Goal: Task Accomplishment & Management: Manage account settings

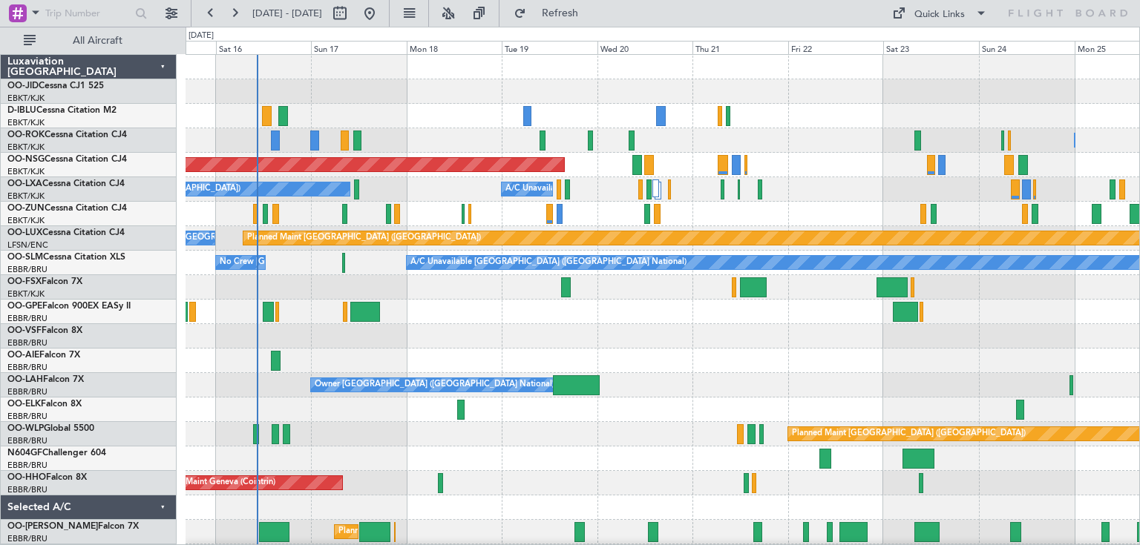
click at [617, 338] on div "Owner Kortrijk-Wevelgem Owner Kortrijk-Wevelgem Unplanned Maint Kortrijk-Wevelg…" at bounding box center [661, 312] width 953 height 514
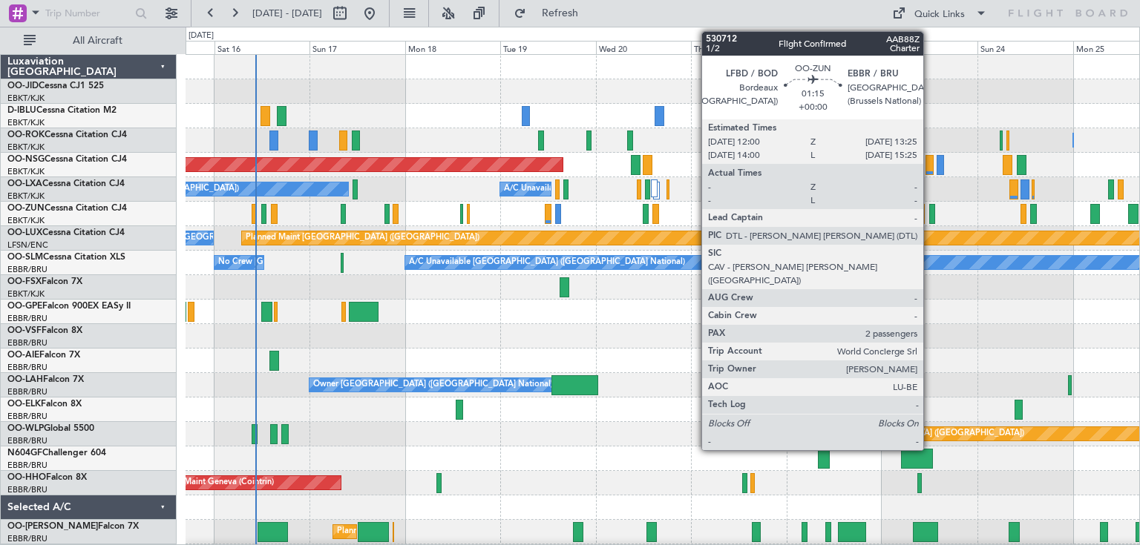
click at [930, 211] on div at bounding box center [932, 214] width 6 height 20
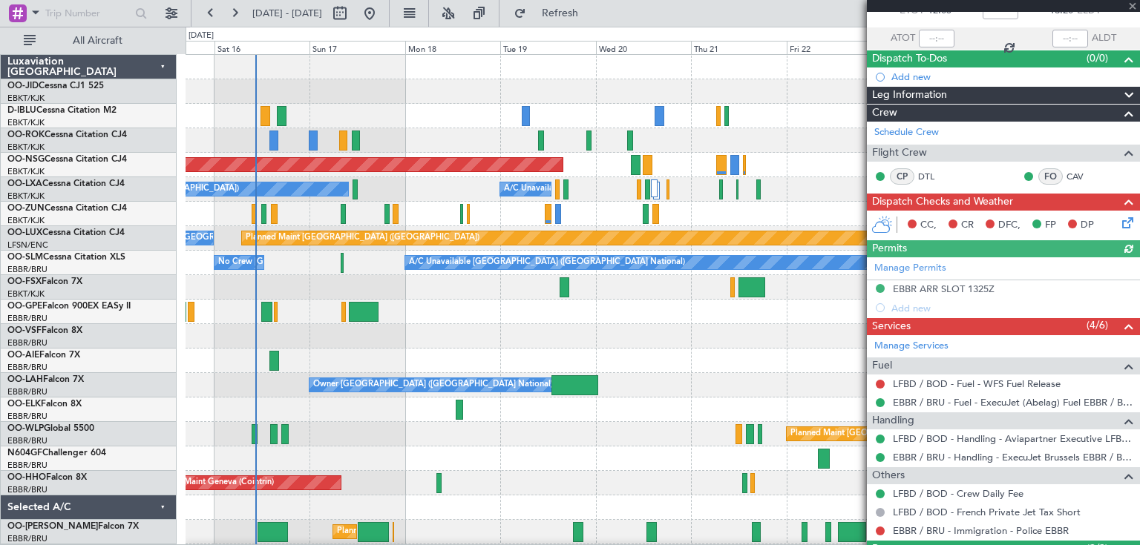
scroll to position [196, 0]
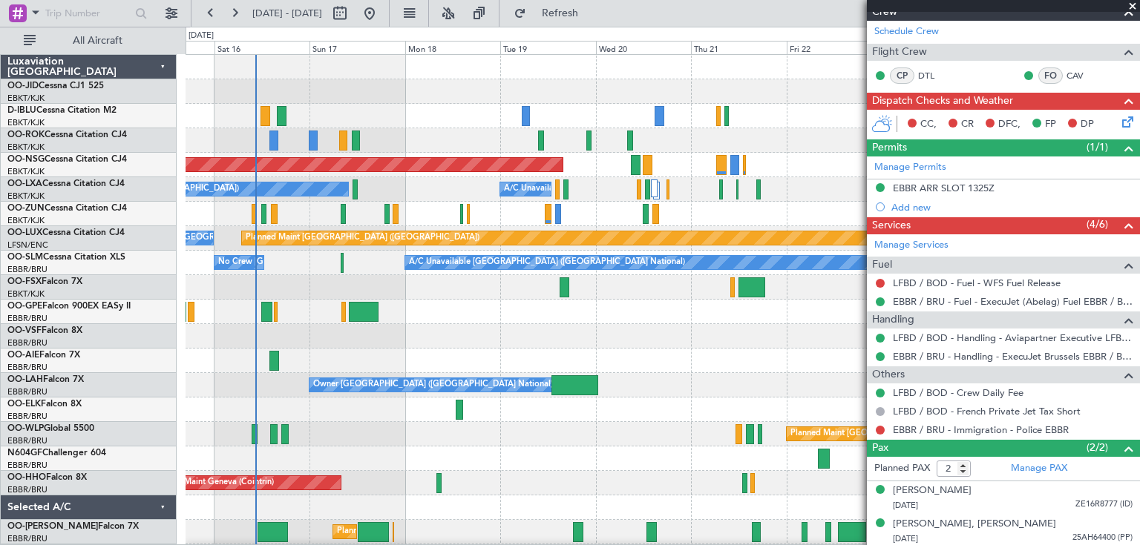
click at [1131, 5] on span at bounding box center [1132, 6] width 15 height 13
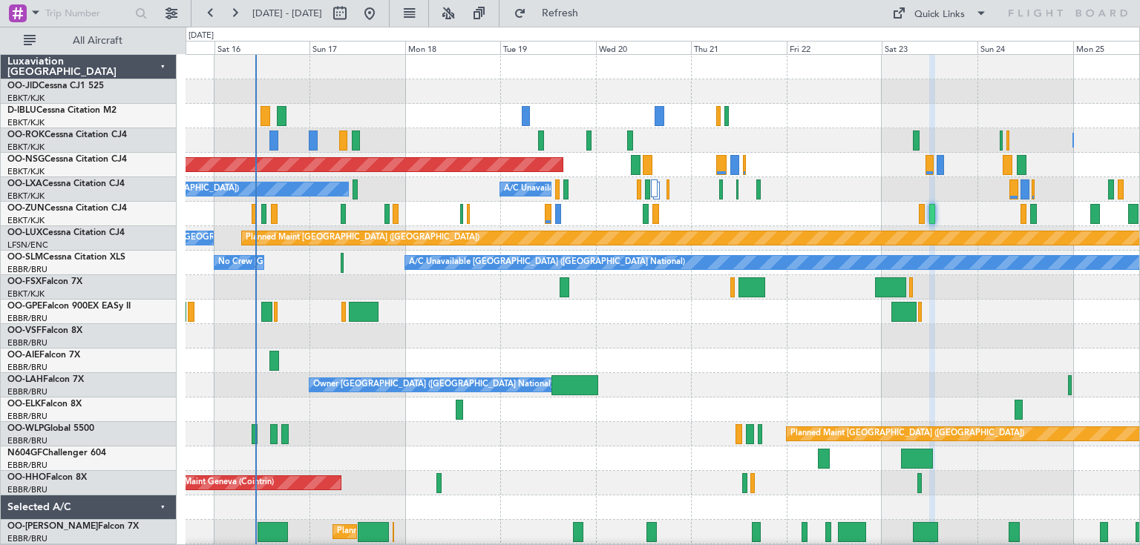
type input "0"
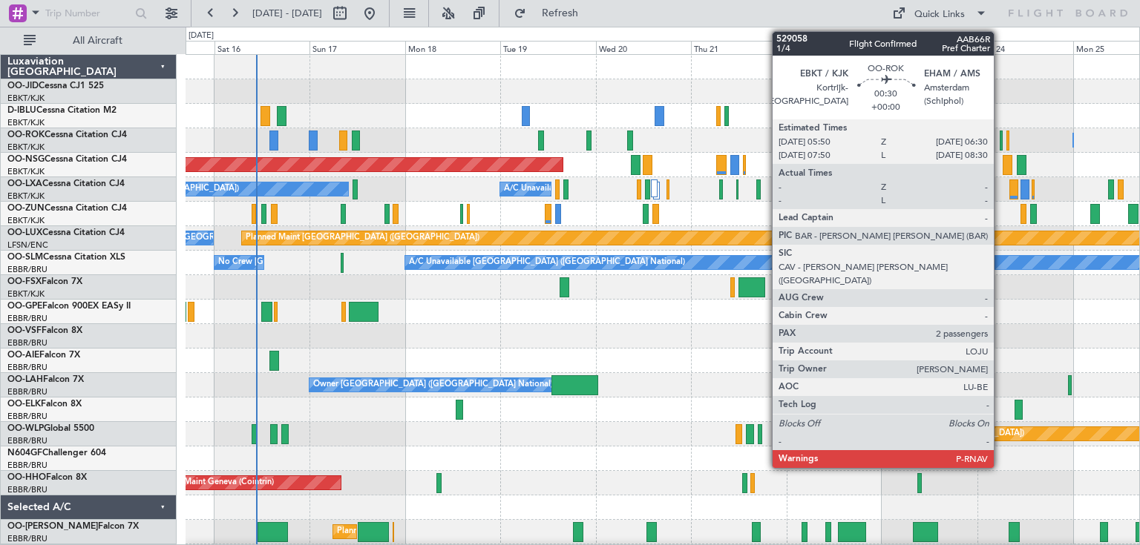
click at [1000, 139] on div at bounding box center [1000, 141] width 3 height 20
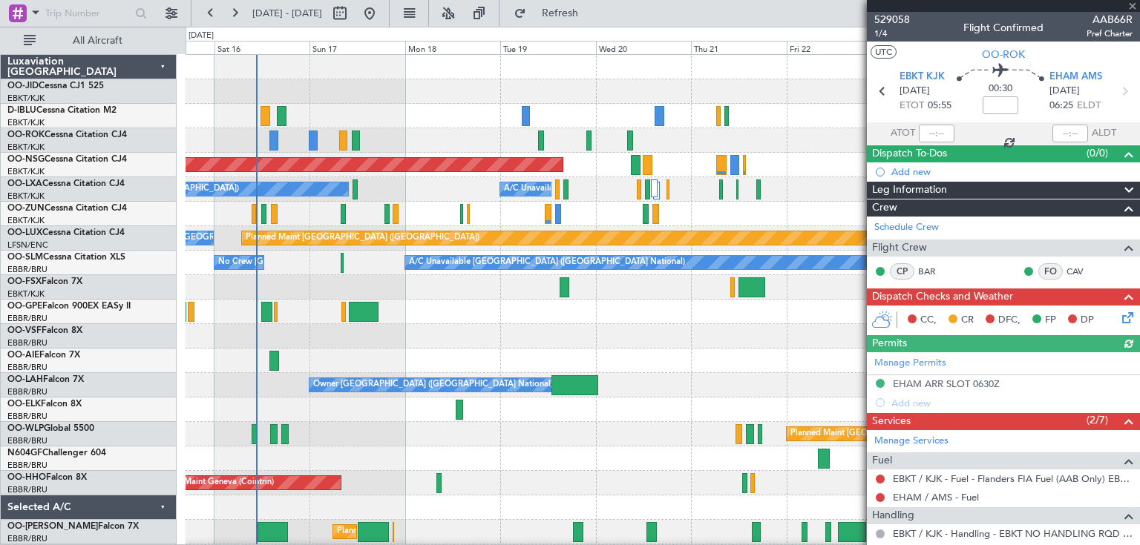
scroll to position [214, 0]
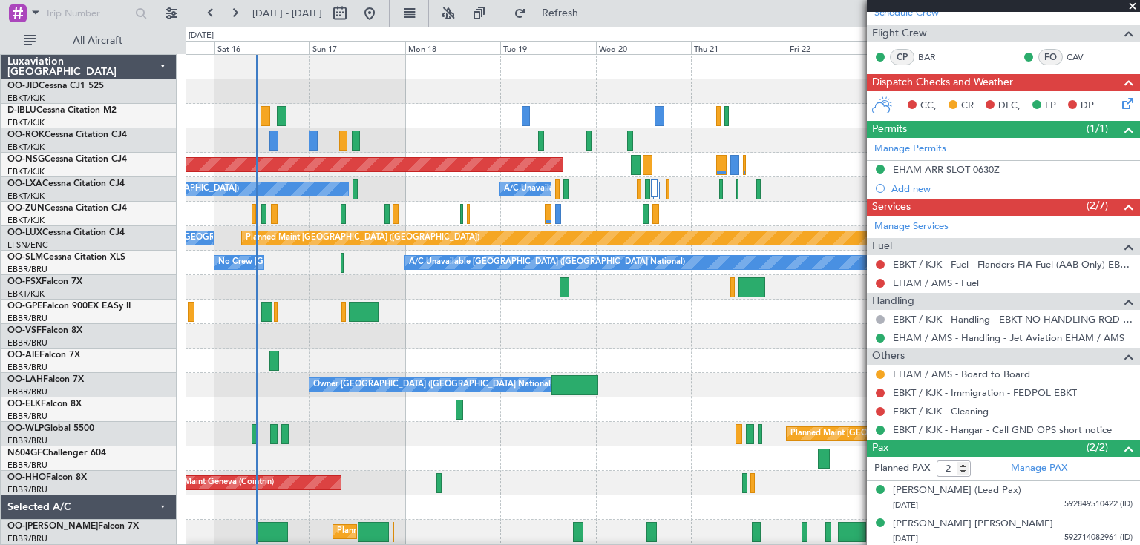
click at [1131, 4] on span at bounding box center [1132, 6] width 15 height 13
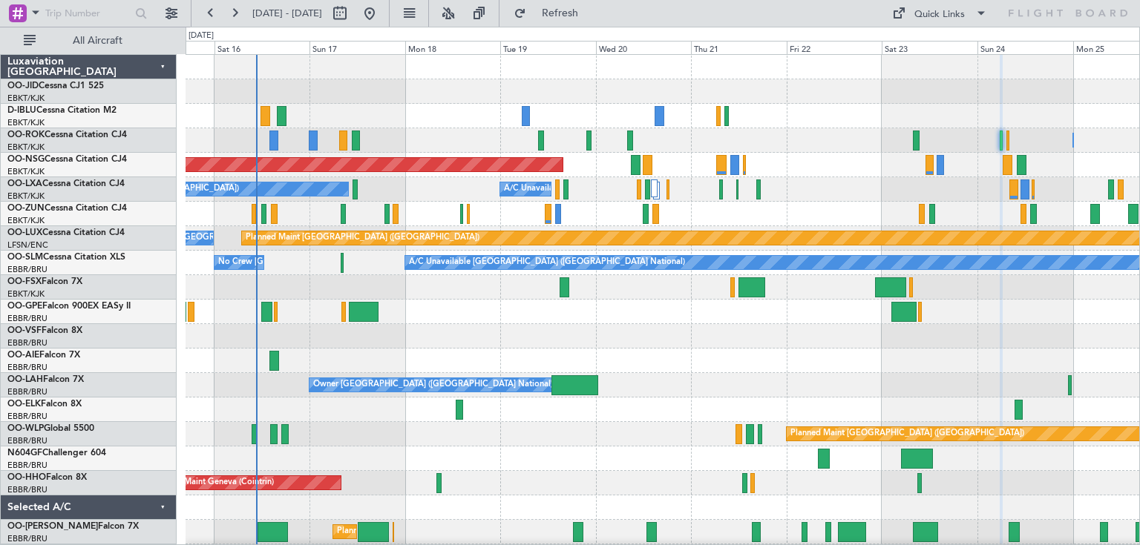
type input "0"
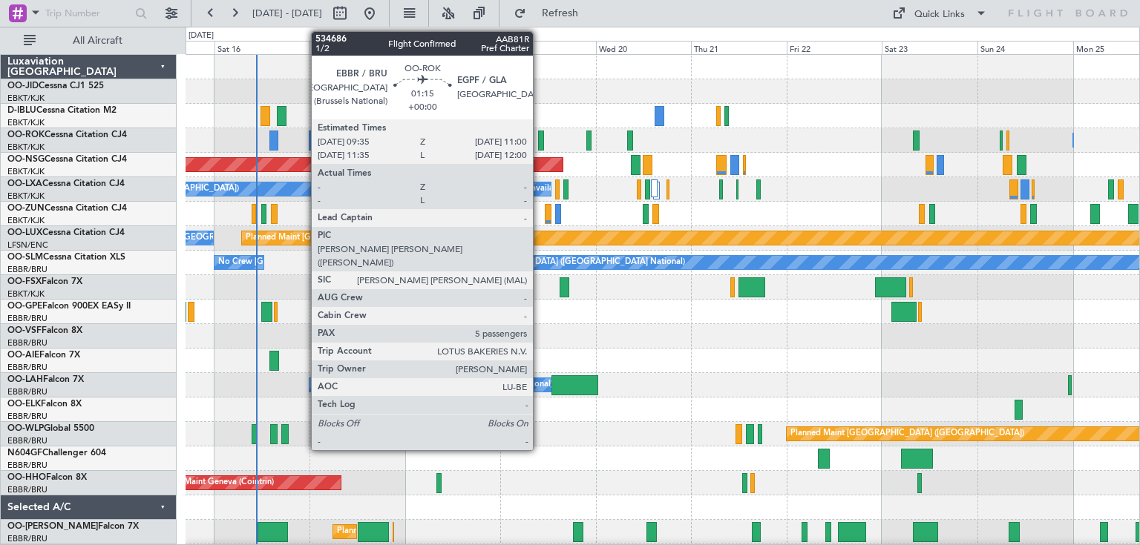
click at [540, 135] on div at bounding box center [541, 141] width 6 height 20
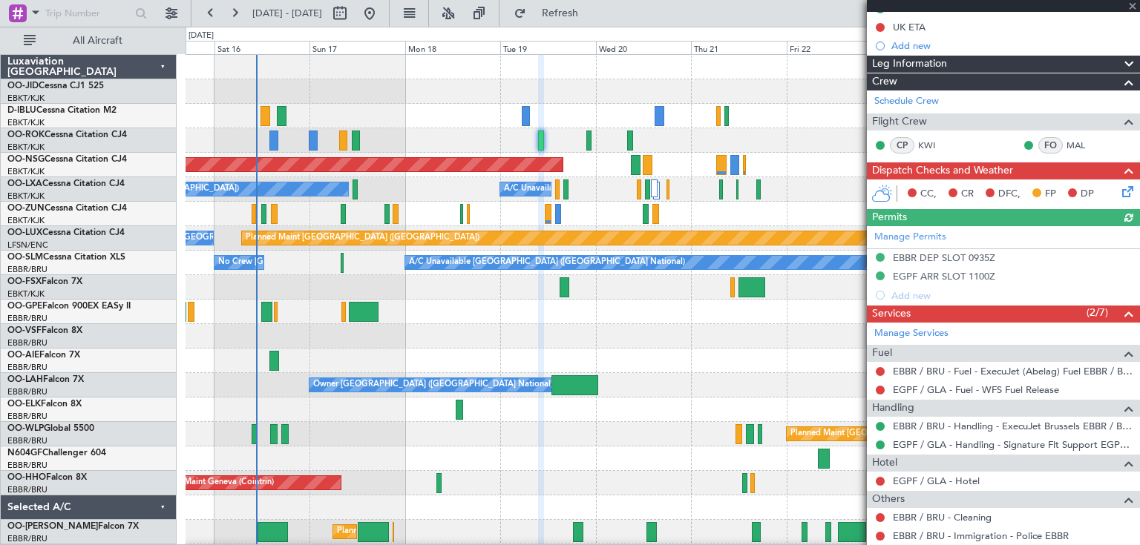
scroll to position [369, 0]
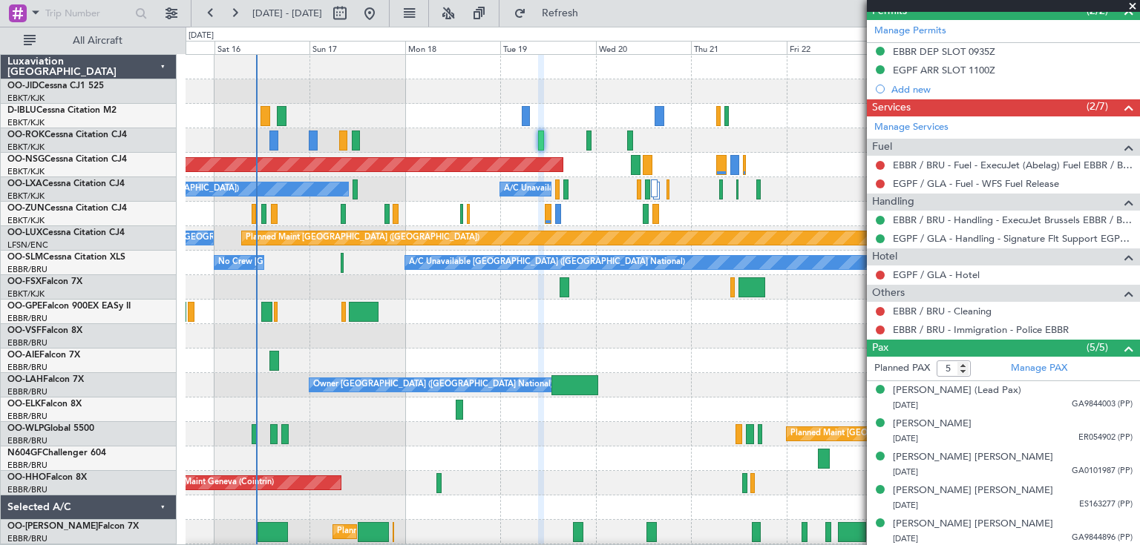
click at [1130, 2] on span at bounding box center [1132, 6] width 15 height 13
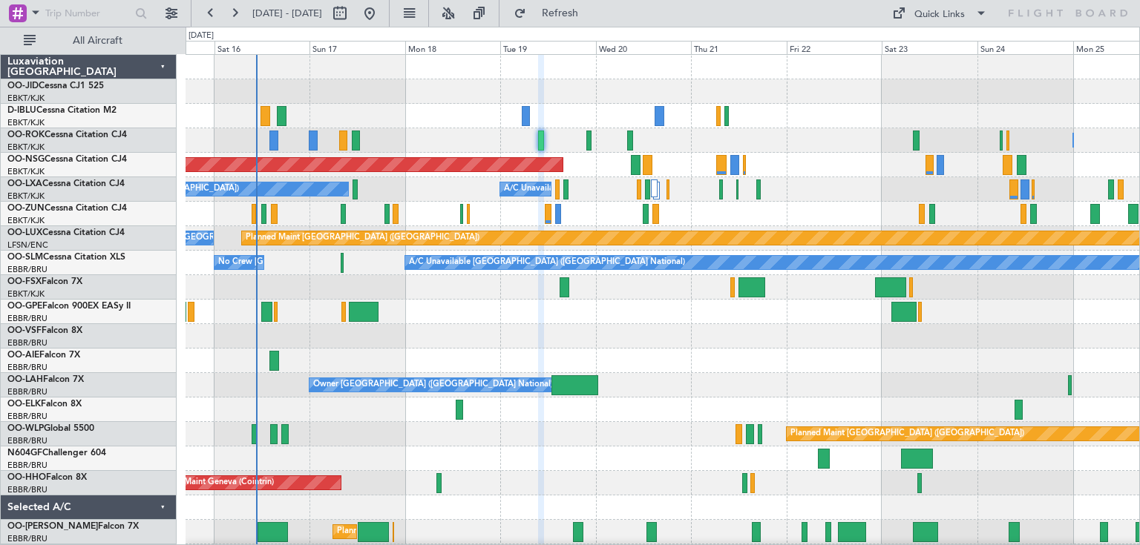
type input "0"
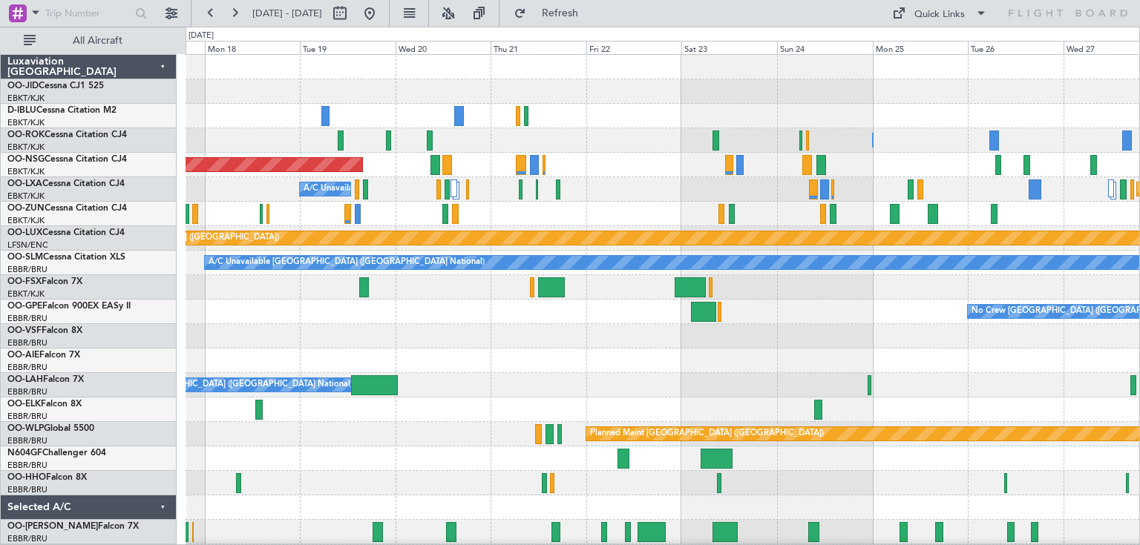
click at [730, 288] on div at bounding box center [661, 287] width 953 height 24
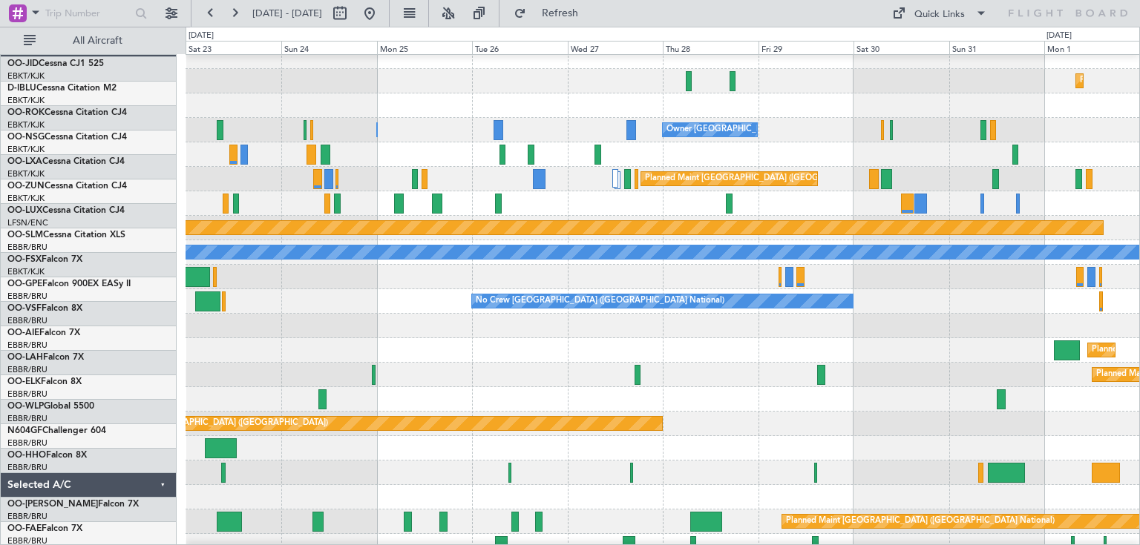
scroll to position [4, 0]
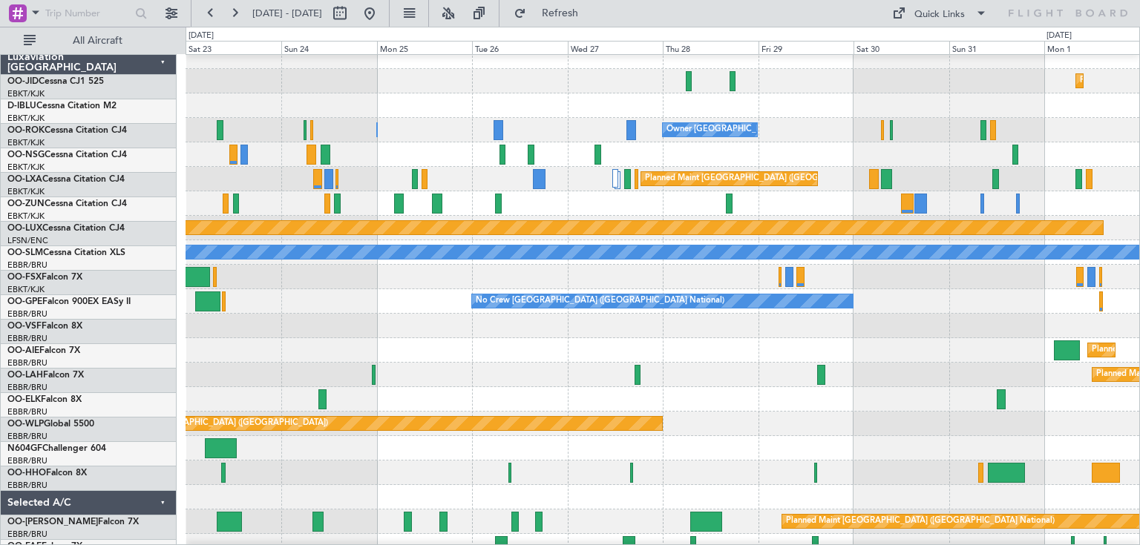
click at [916, 142] on div "Owner Kortrijk-Wevelgem Owner Kortrijk-Wevelgem" at bounding box center [661, 130] width 953 height 24
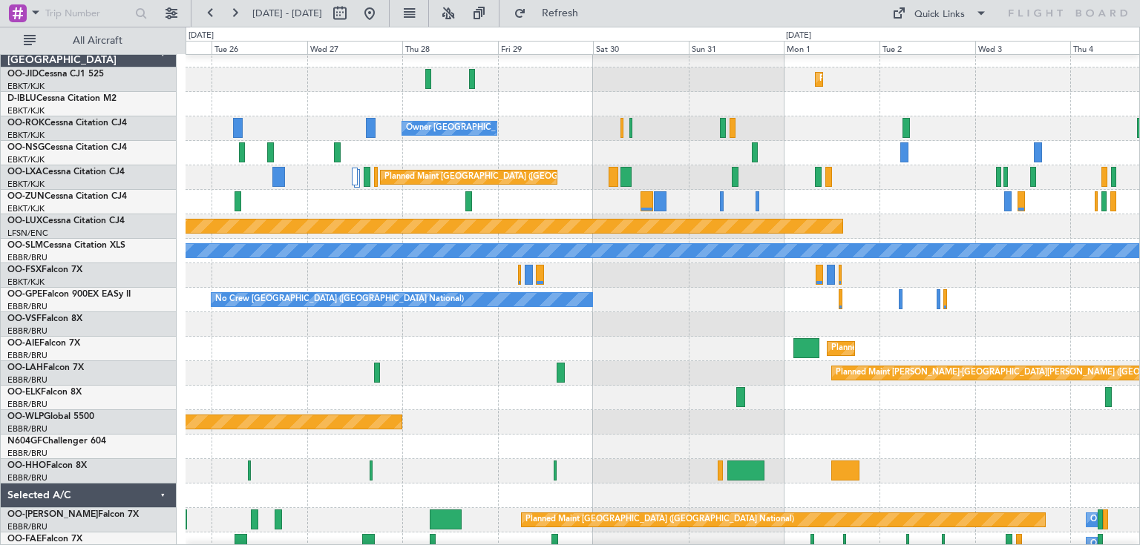
scroll to position [14, 0]
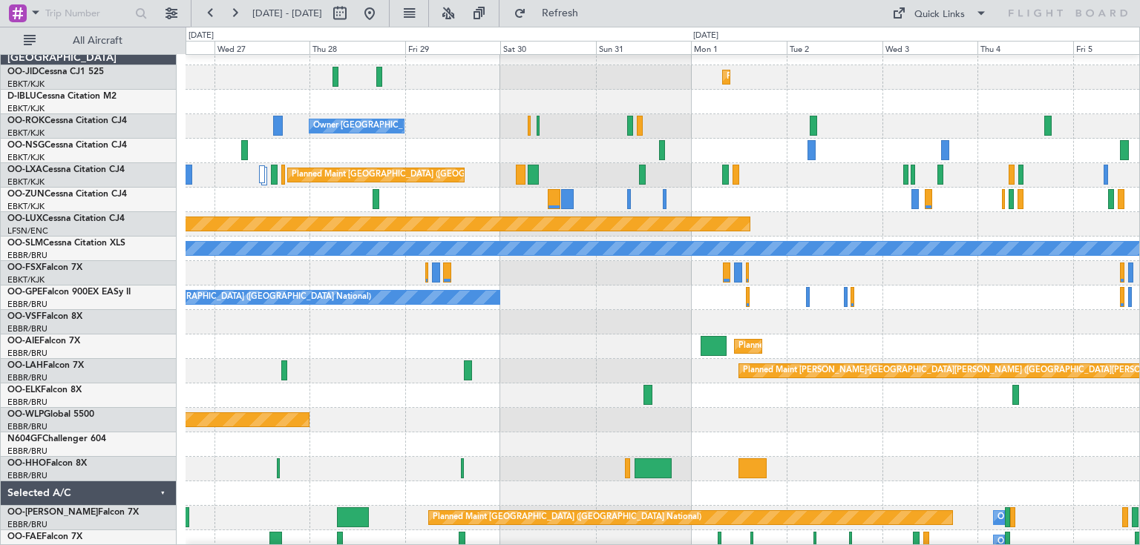
click at [709, 139] on div at bounding box center [661, 151] width 953 height 24
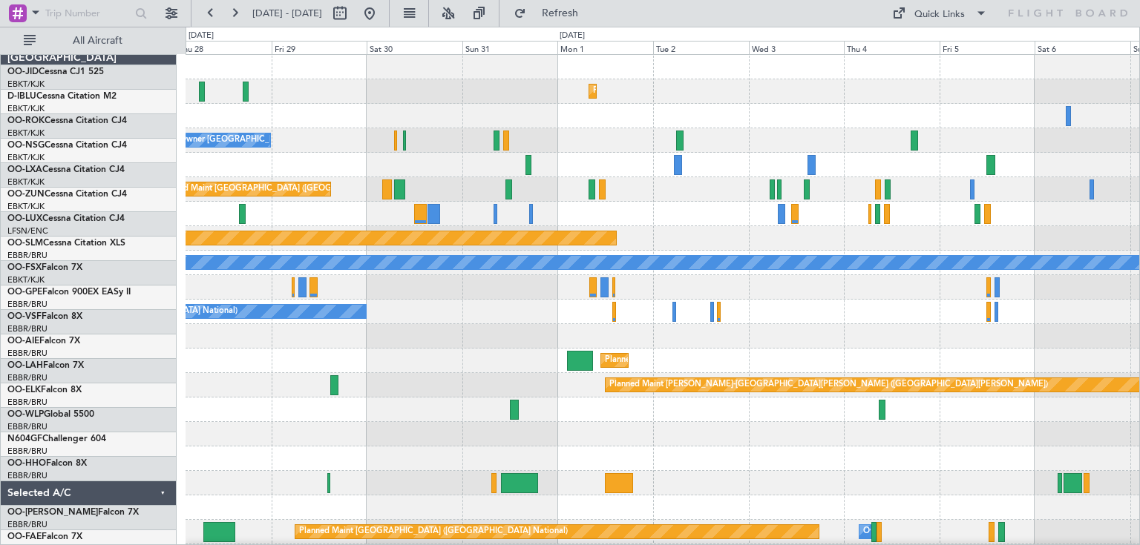
scroll to position [0, 0]
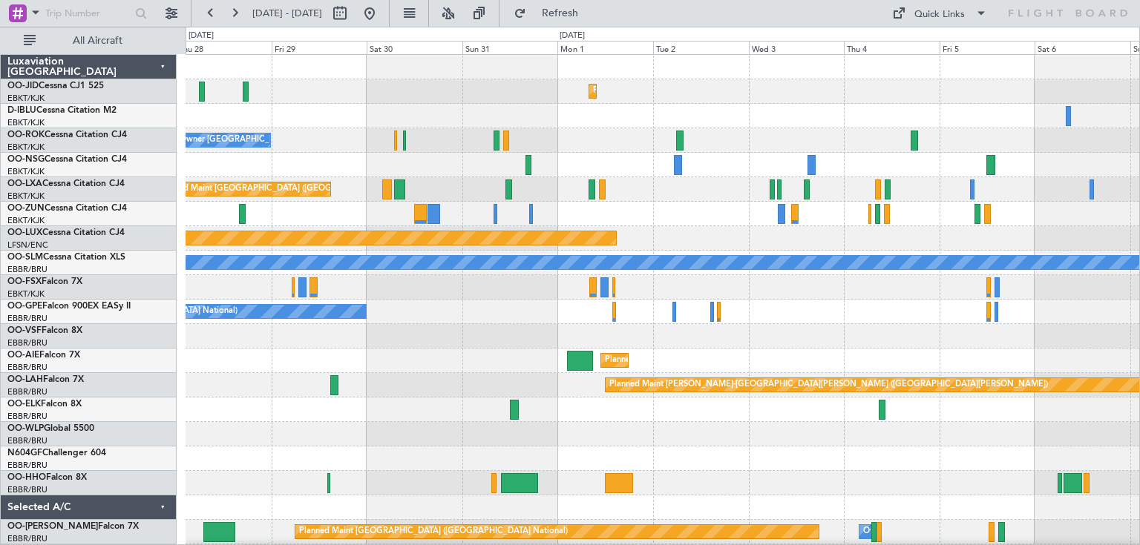
click at [822, 229] on div "Planned Maint Kortrijk-Wevelgem Owner Kortrijk-Wevelgem Planned Maint Brussels …" at bounding box center [661, 312] width 953 height 514
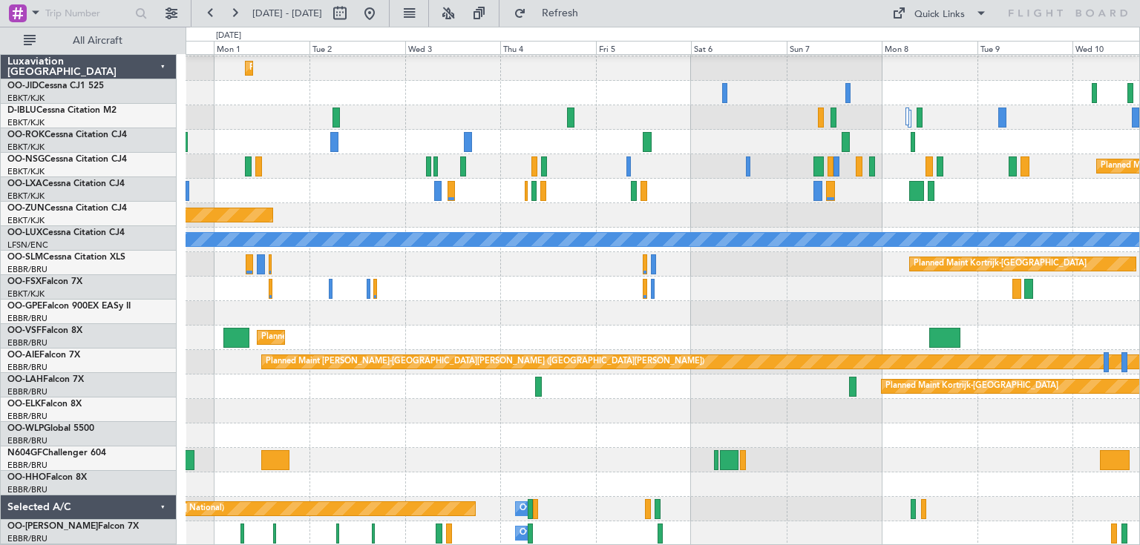
scroll to position [23, 0]
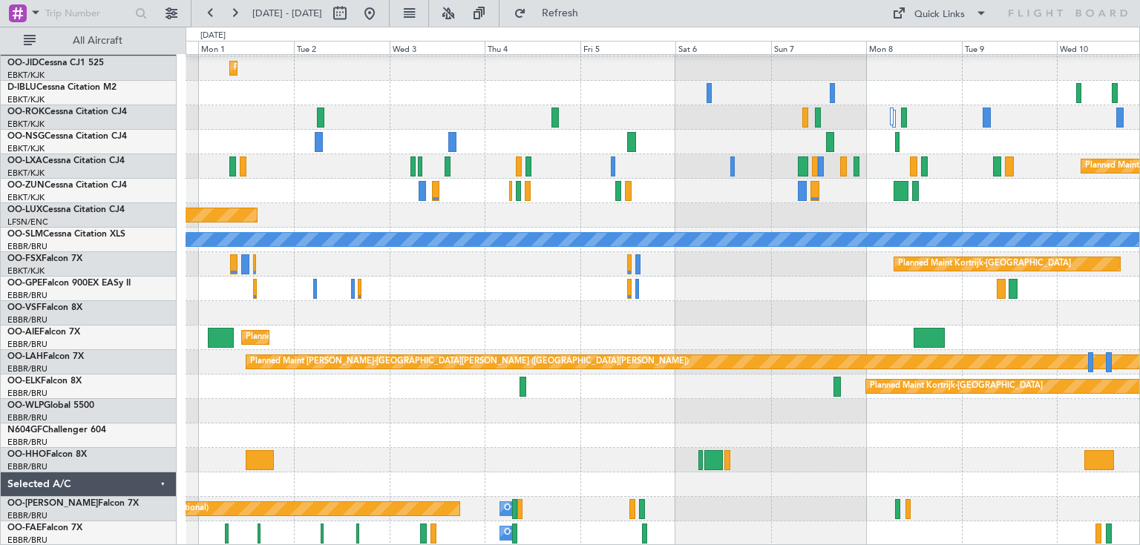
click at [689, 185] on div at bounding box center [661, 191] width 953 height 24
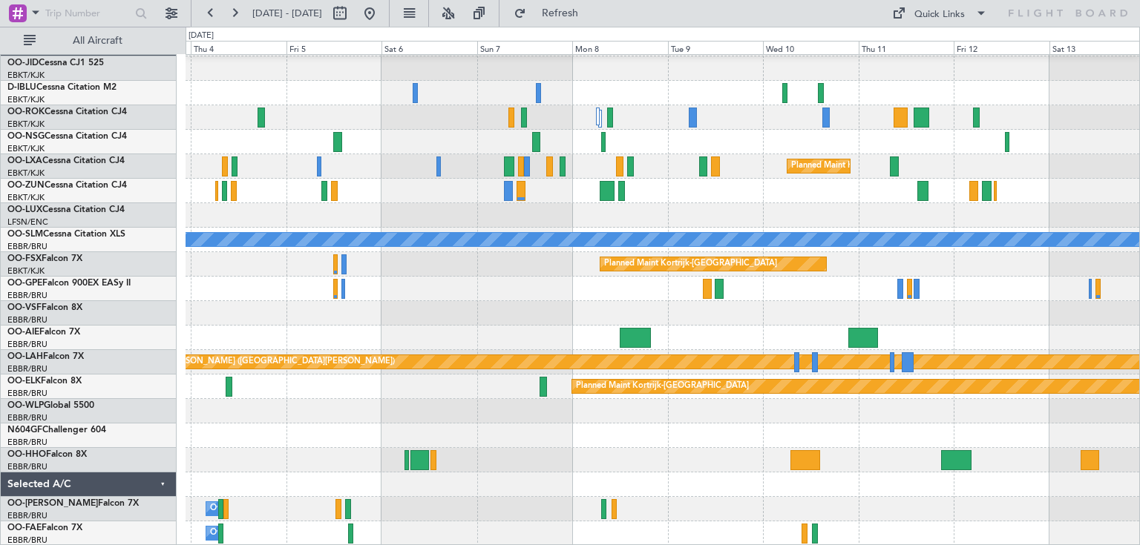
click at [718, 200] on div "Planned Maint Kortrijk-Wevelgem Planned Maint Kortrijk-Wevelgem Planned Maint P…" at bounding box center [661, 289] width 953 height 514
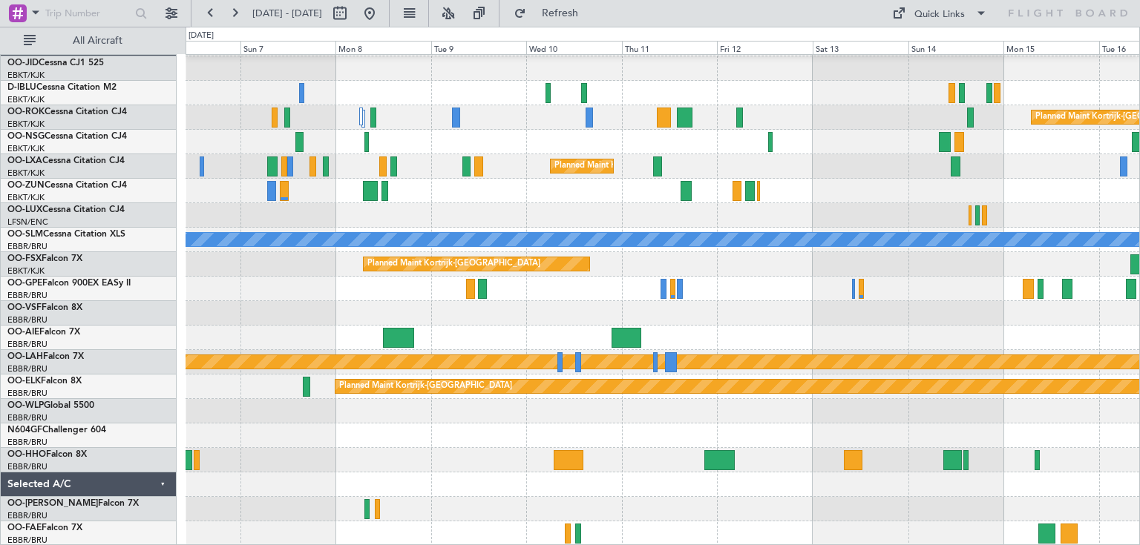
click at [766, 150] on div at bounding box center [661, 142] width 953 height 24
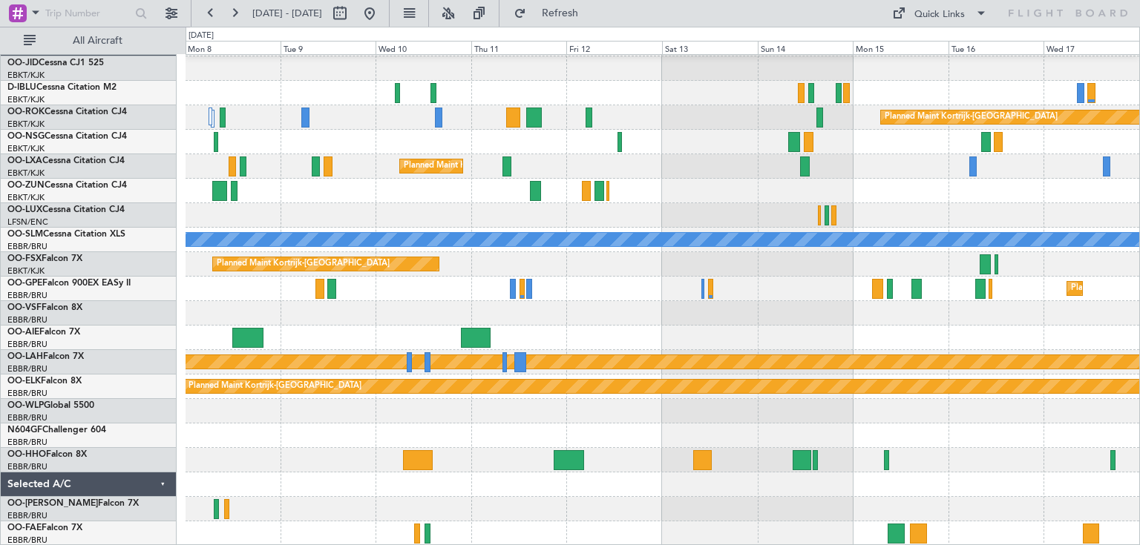
click at [873, 174] on div "Planned Maint Kortrijk-Wevelgem Planned Maint Kortrijk-Wevelgem Planned Maint K…" at bounding box center [661, 289] width 953 height 514
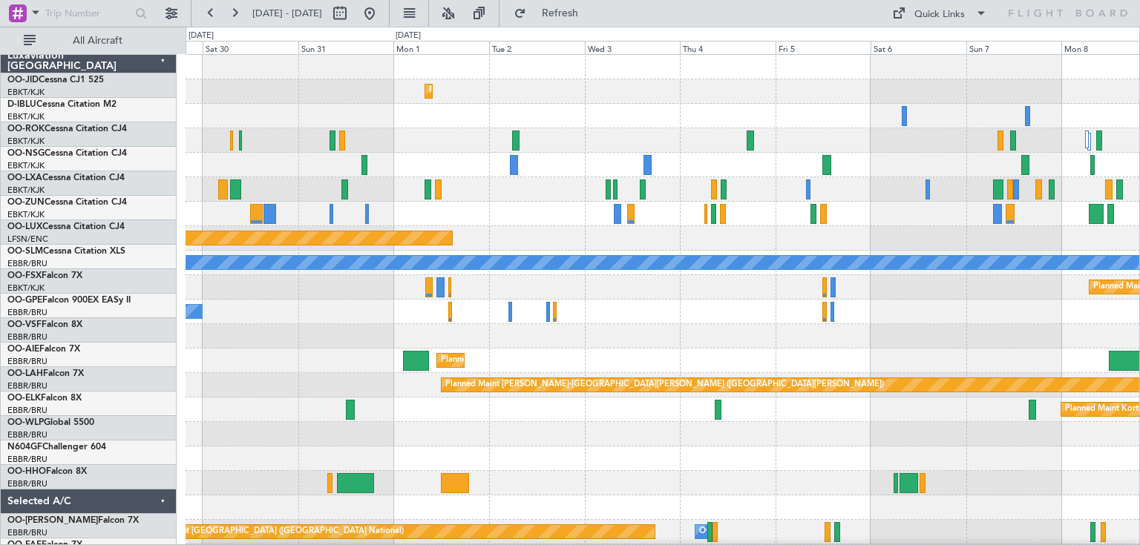
scroll to position [0, 0]
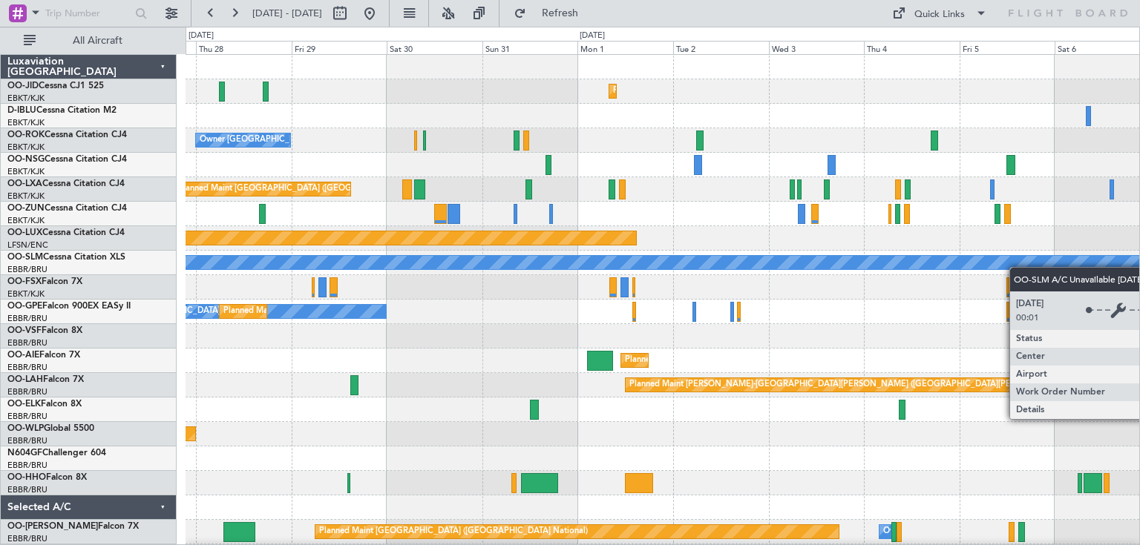
click at [1042, 263] on div "Planned Maint Kortrijk-Wevelgem Owner Kortrijk-Wevelgem Planned Maint Brussels …" at bounding box center [661, 312] width 953 height 514
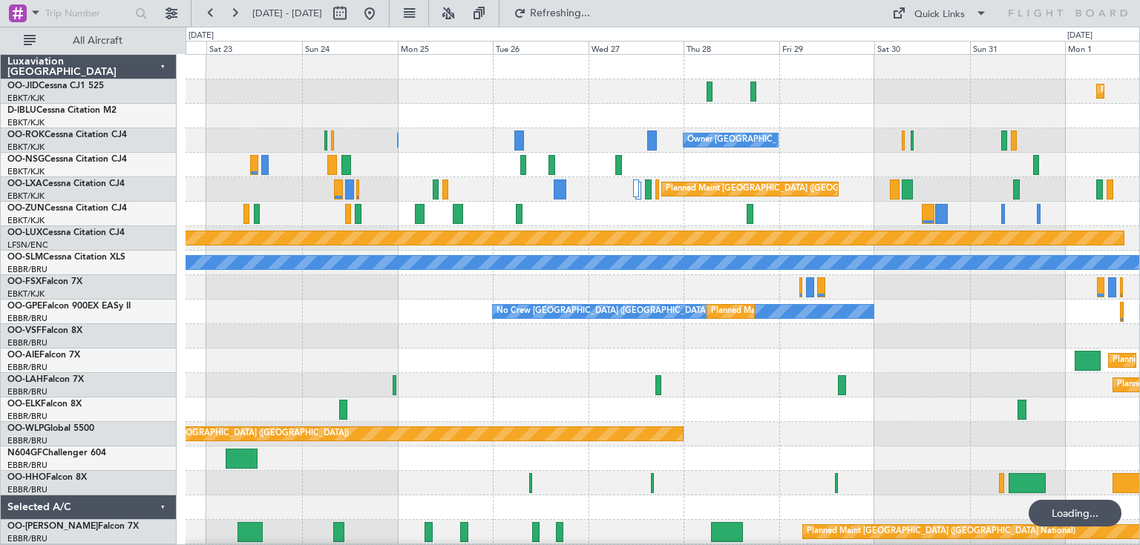
click at [948, 154] on div "Planned Maint Kortrijk-Wevelgem Owner Kortrijk-Wevelgem Owner Kortrijk-Wevelgem…" at bounding box center [661, 312] width 953 height 514
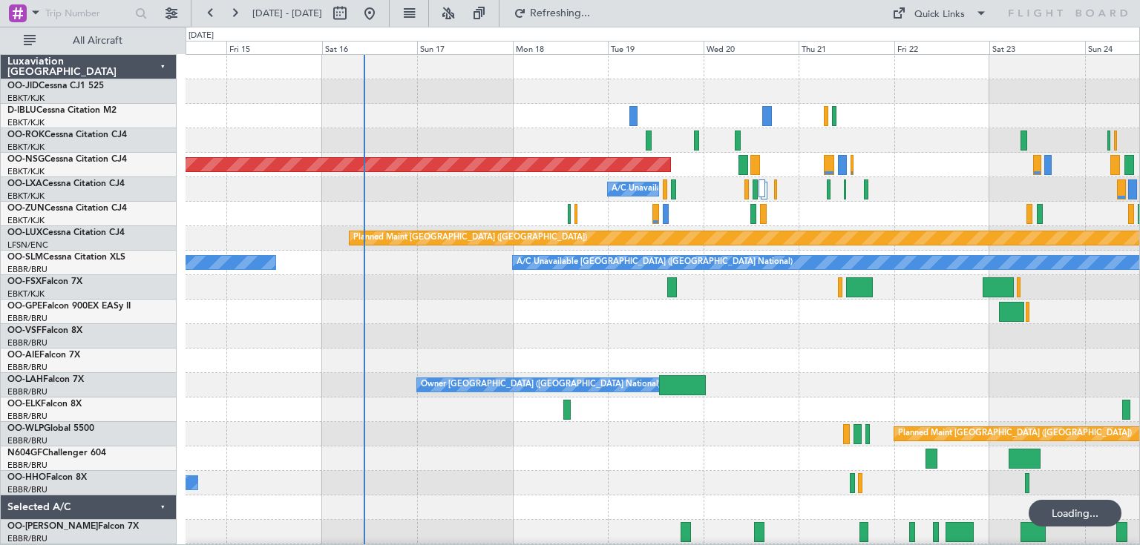
click at [946, 194] on div "No Crew Brussels (Brussels National) Unplanned Maint Kortrijk-Wevelgem Owner Ko…" at bounding box center [661, 312] width 953 height 514
